Goal: Task Accomplishment & Management: Use online tool/utility

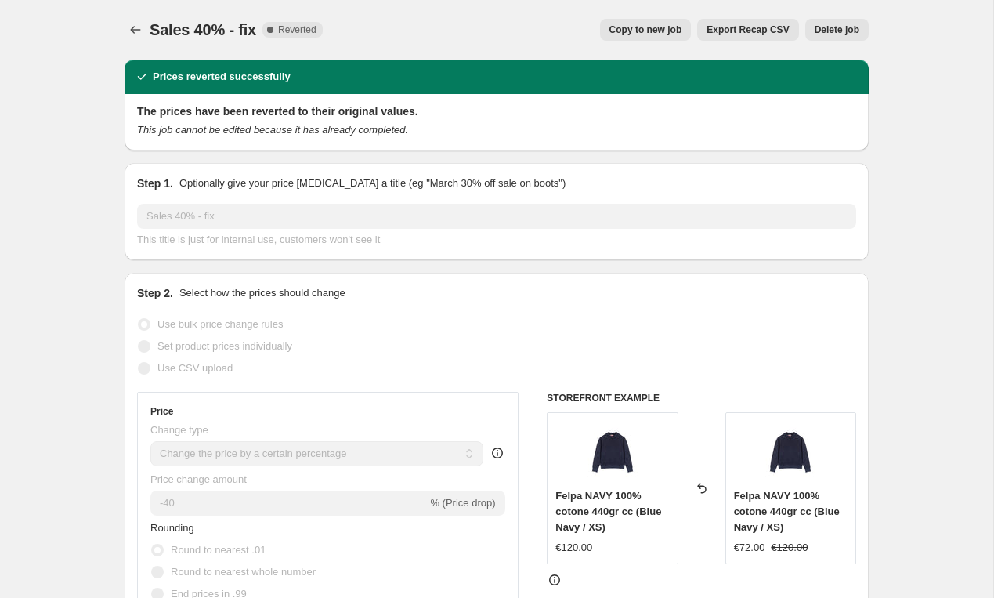
select select "percentage"
select select "collection"
select select "not_equal"
select select "collection"
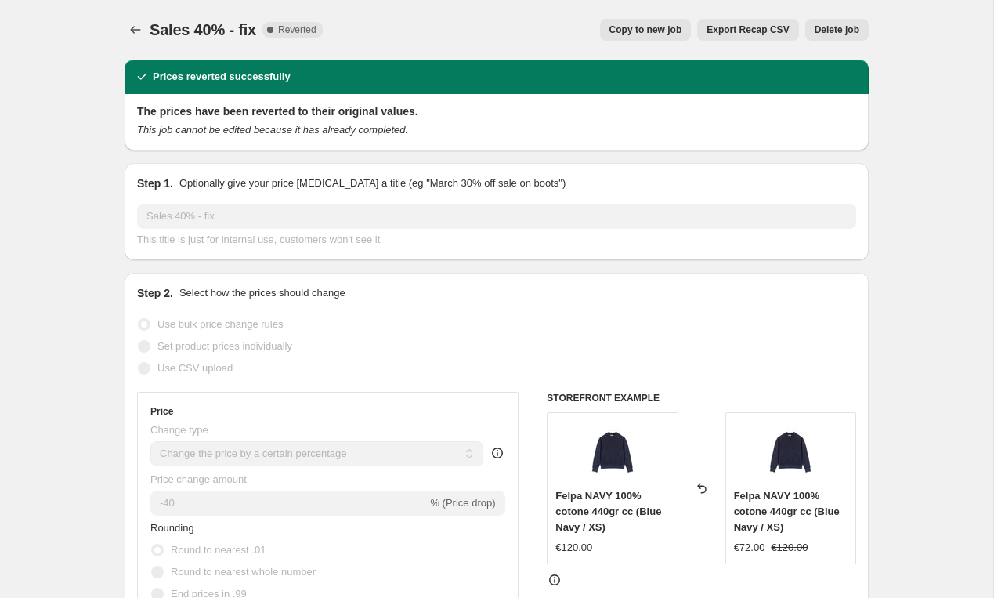
select select "not_equal"
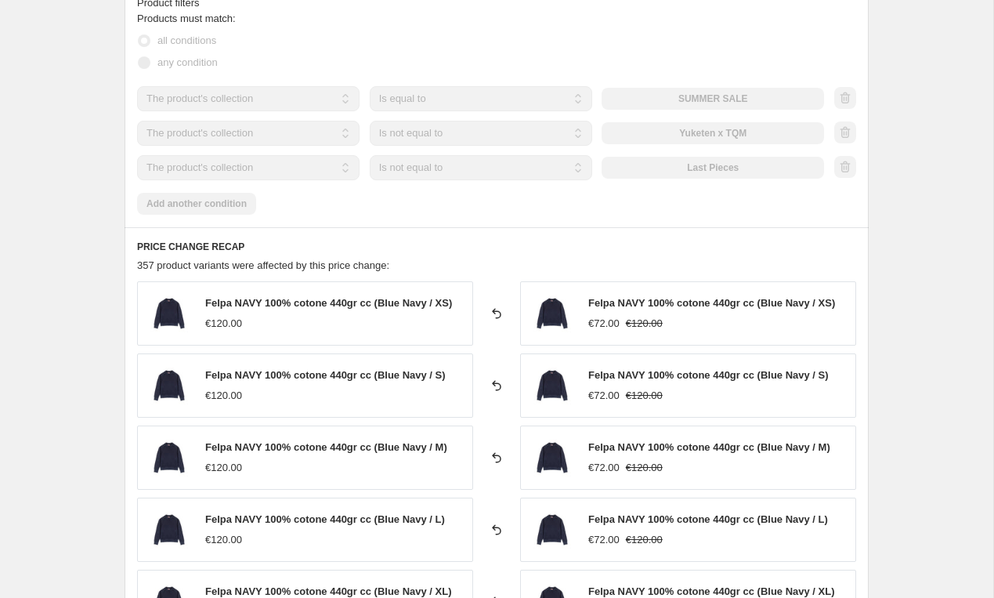
scroll to position [549, 0]
